Goal: Information Seeking & Learning: Learn about a topic

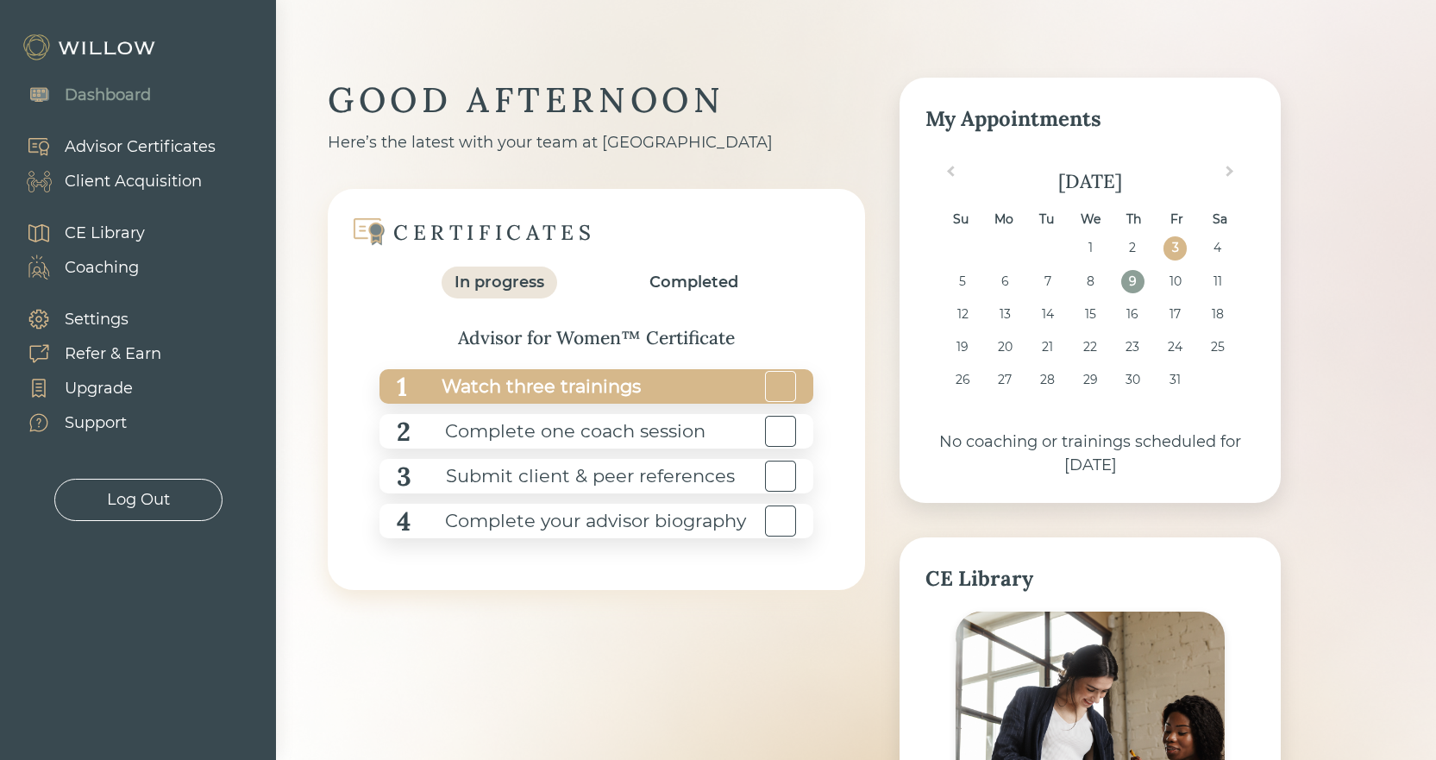
click at [534, 381] on div "Watch three trainings" at bounding box center [524, 386] width 234 height 39
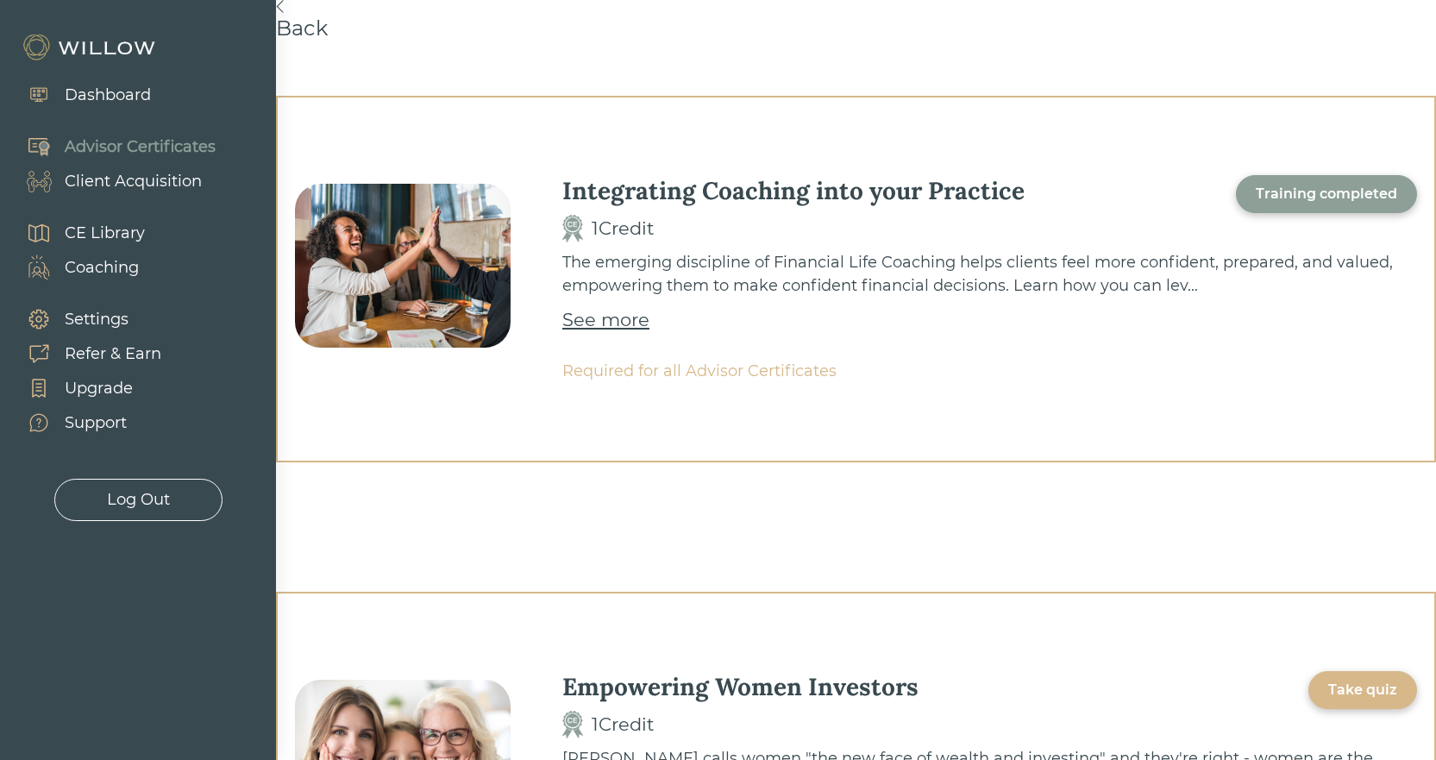
scroll to position [345, 0]
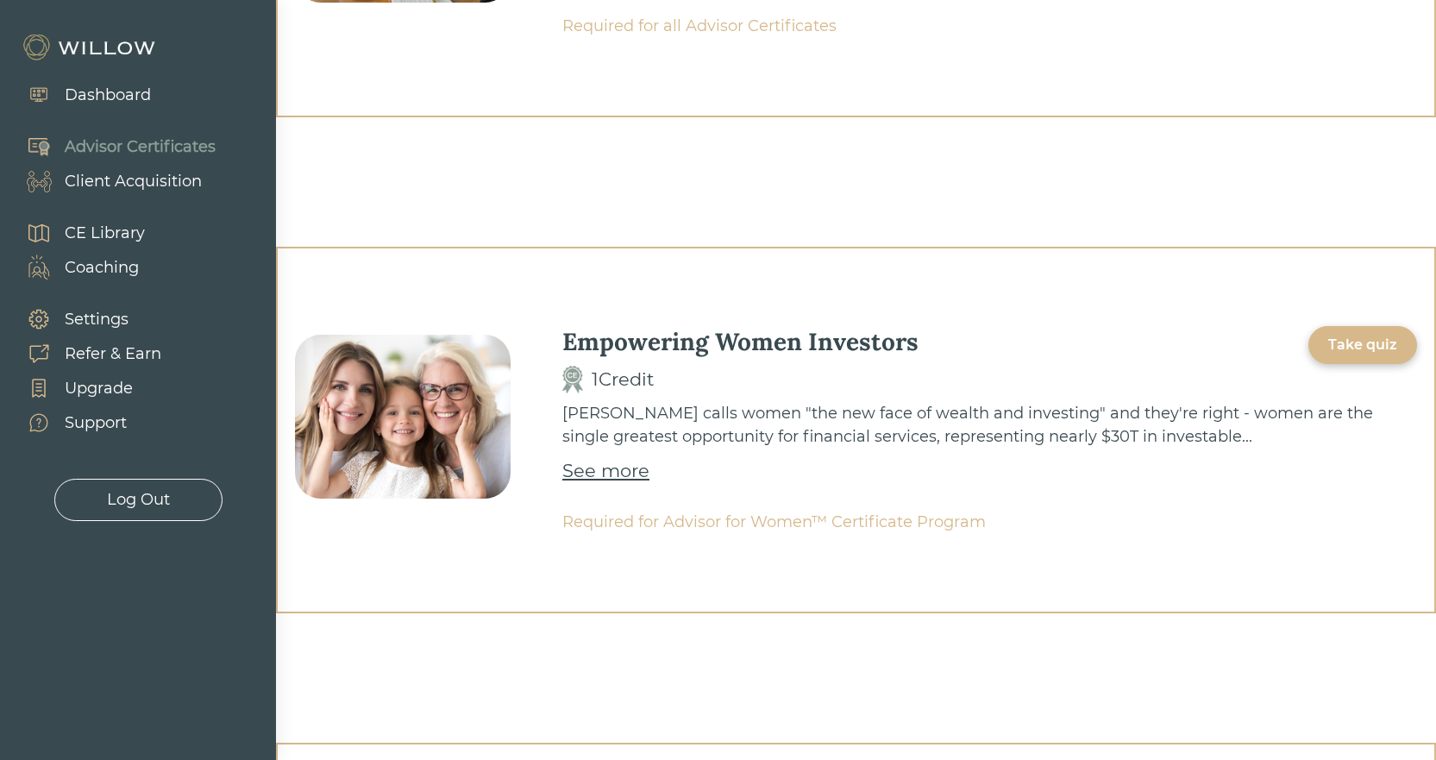
click at [618, 473] on div "See more" at bounding box center [605, 471] width 87 height 28
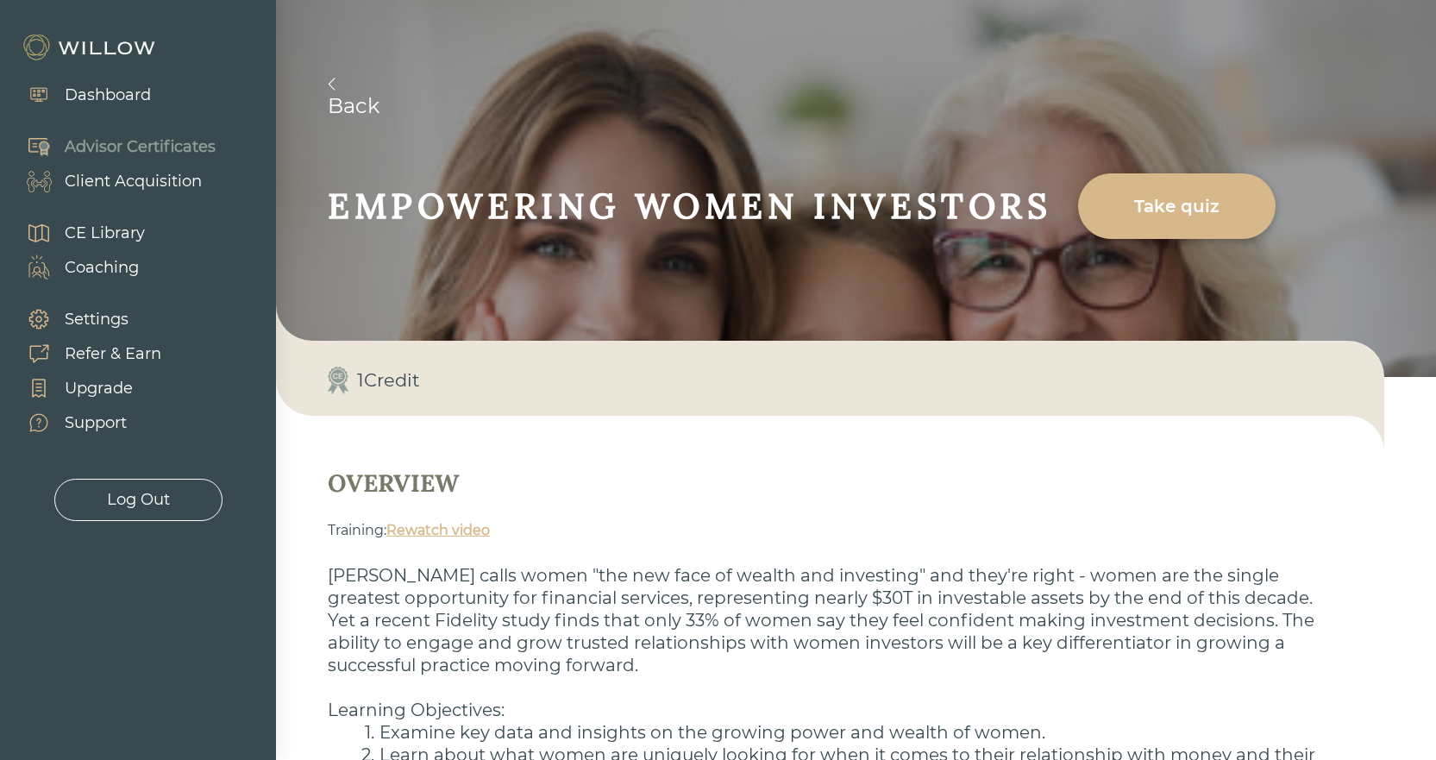
click at [1203, 202] on div "Take quiz" at bounding box center [1177, 206] width 158 height 48
